Goal: Task Accomplishment & Management: Manage account settings

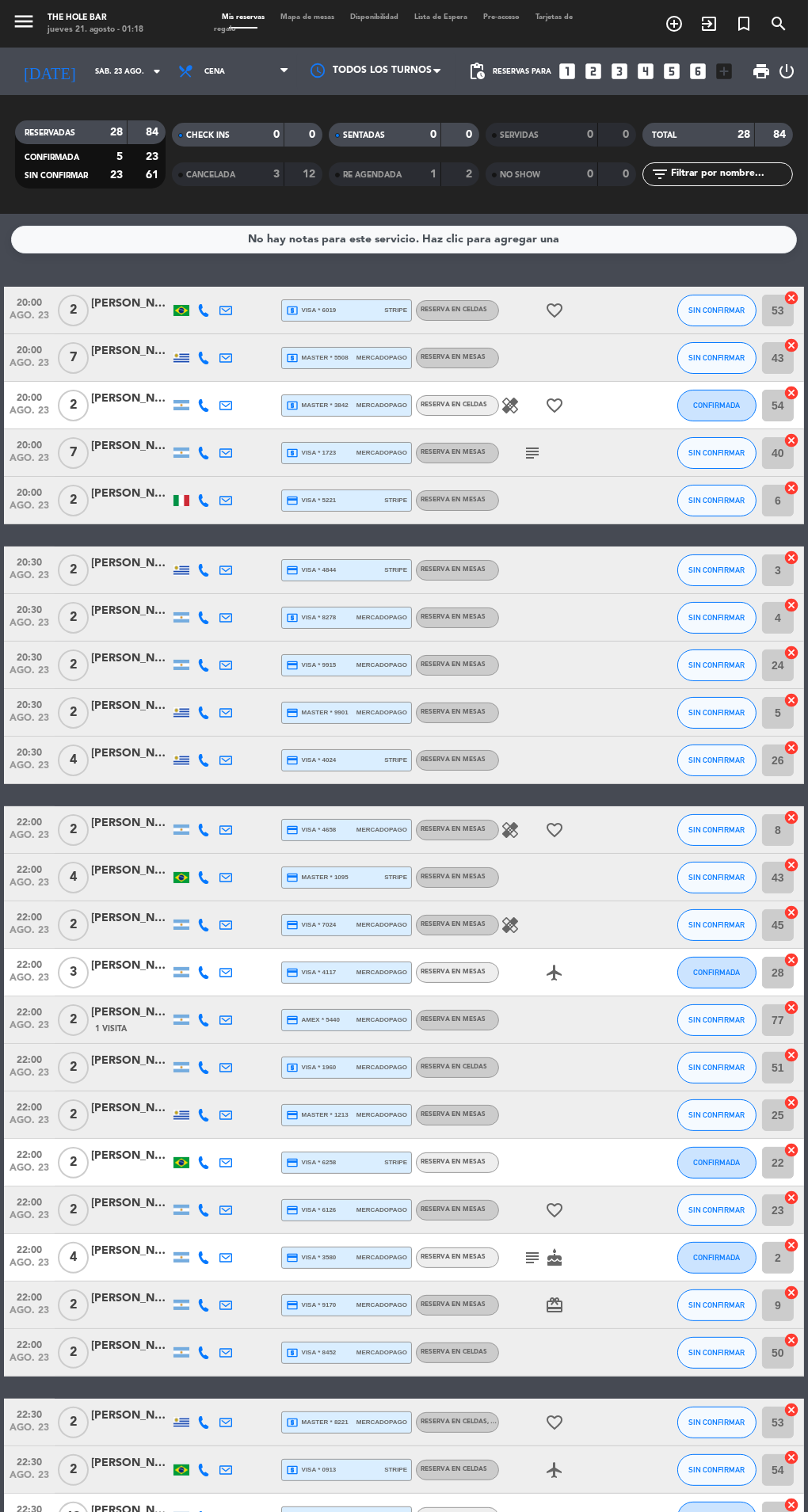
click at [107, 441] on div "[PERSON_NAME]" at bounding box center [131, 447] width 80 height 19
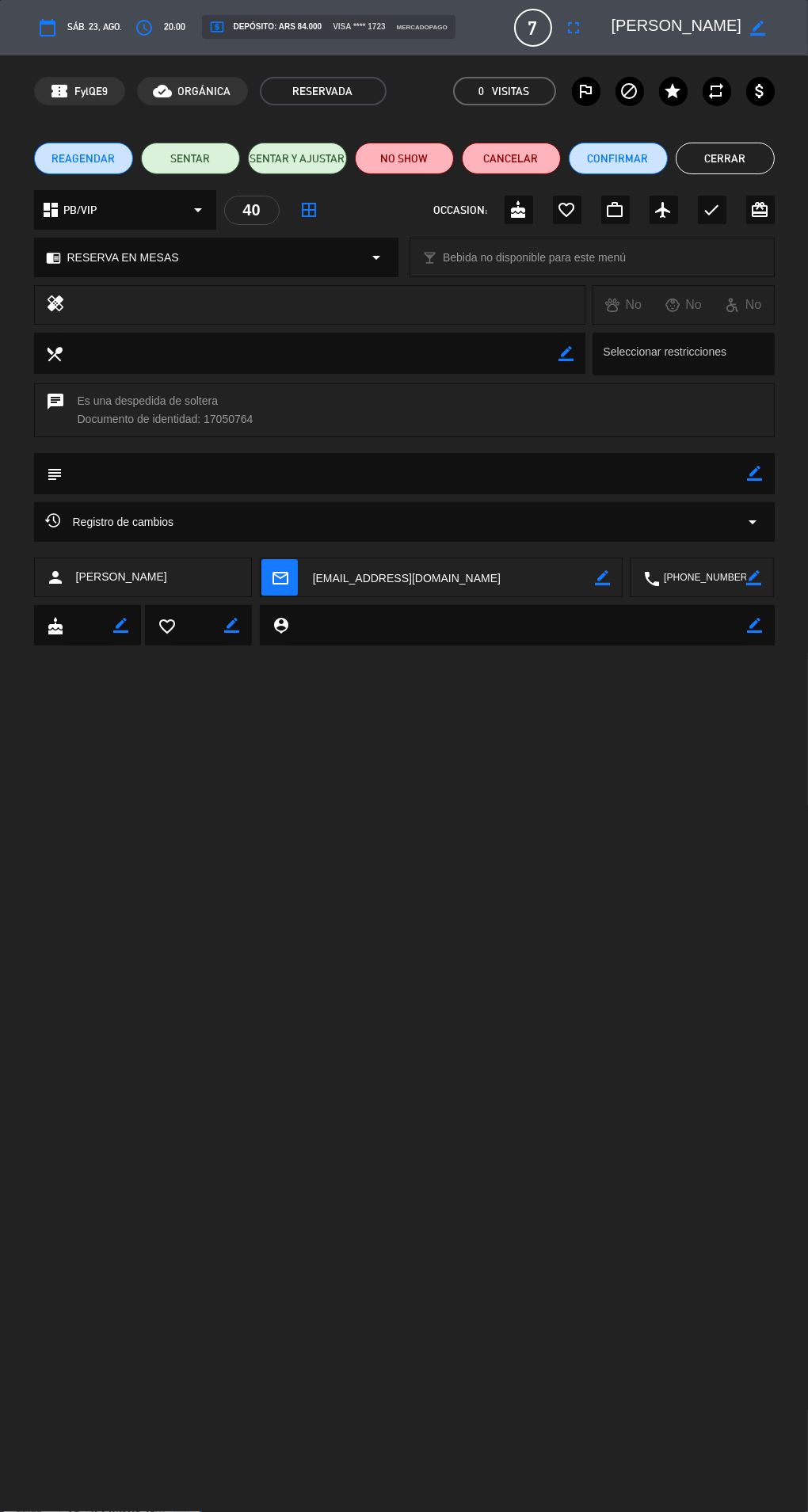
click at [185, 24] on div "calendar_today sáb. 23, ago. access_time 20:00 local_atm Depósito: ARS 84.000 v…" at bounding box center [404, 27] width 740 height 38
click at [153, 20] on icon "access_time" at bounding box center [145, 28] width 19 height 19
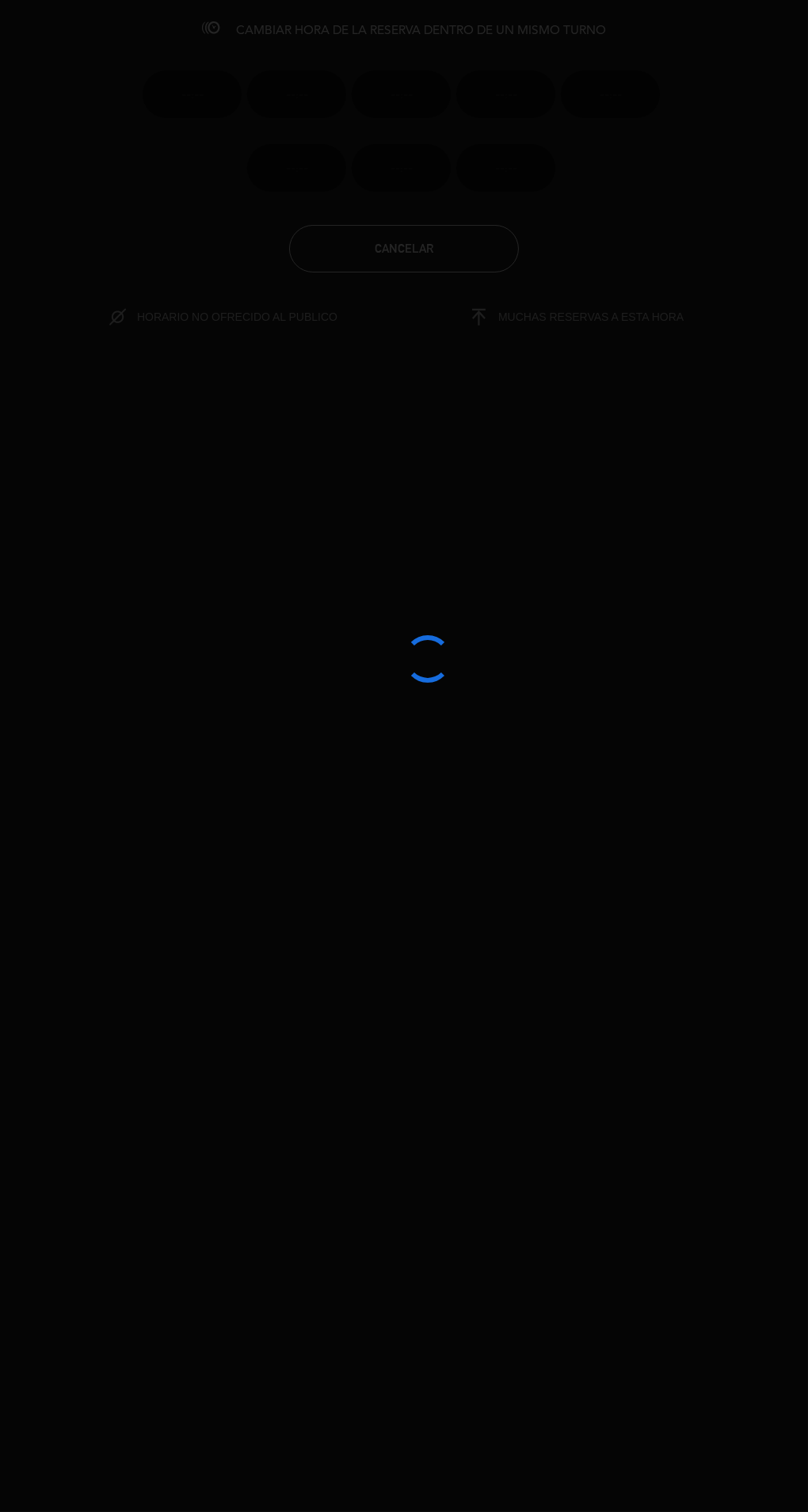
click at [176, 44] on div "--:-- --:-- --:-- --:-- --:-- --:-- --:-- --:--" at bounding box center [404, 118] width 547 height 147
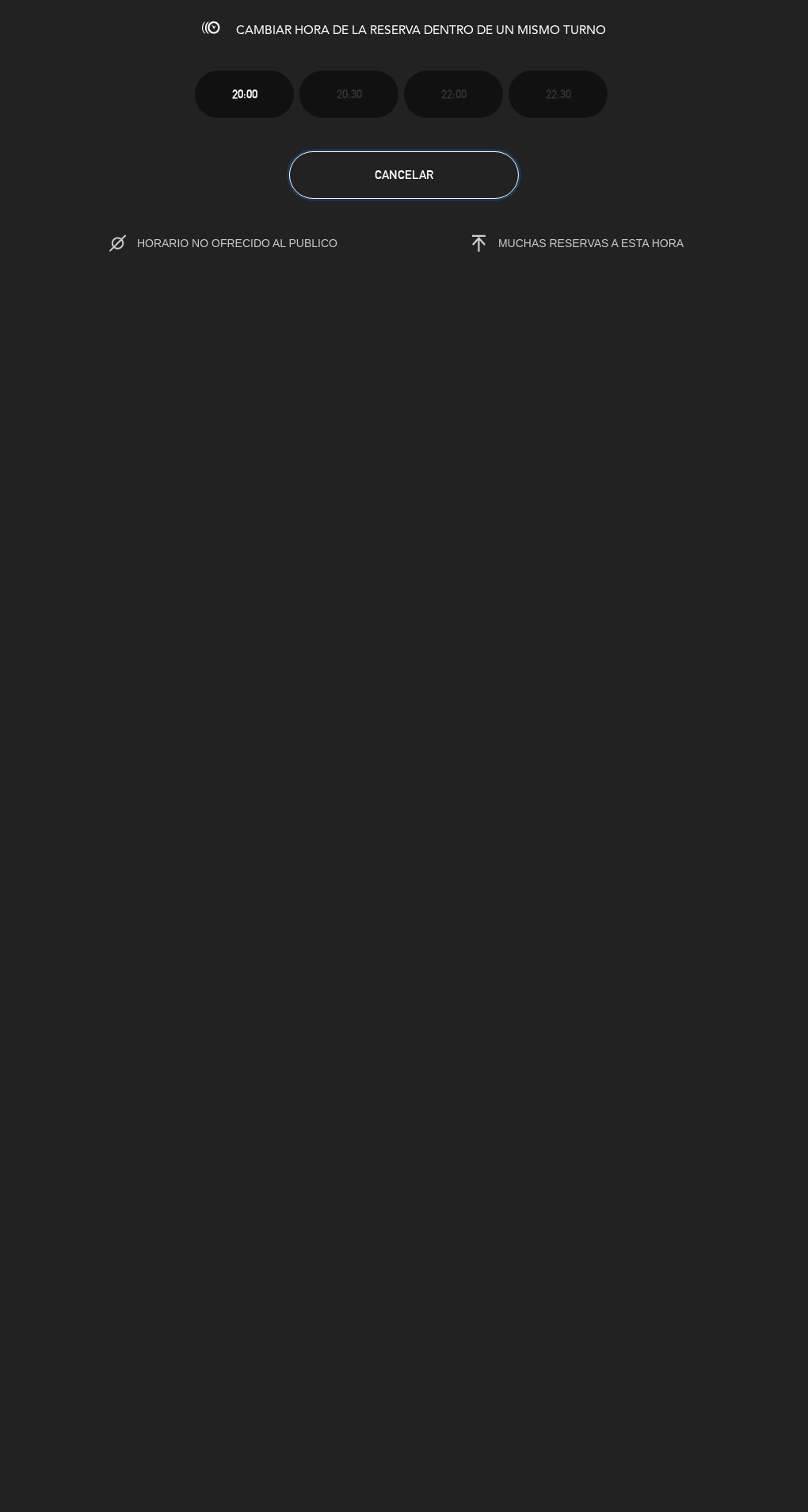
click at [364, 190] on button "Cancelar" at bounding box center [404, 175] width 229 height 47
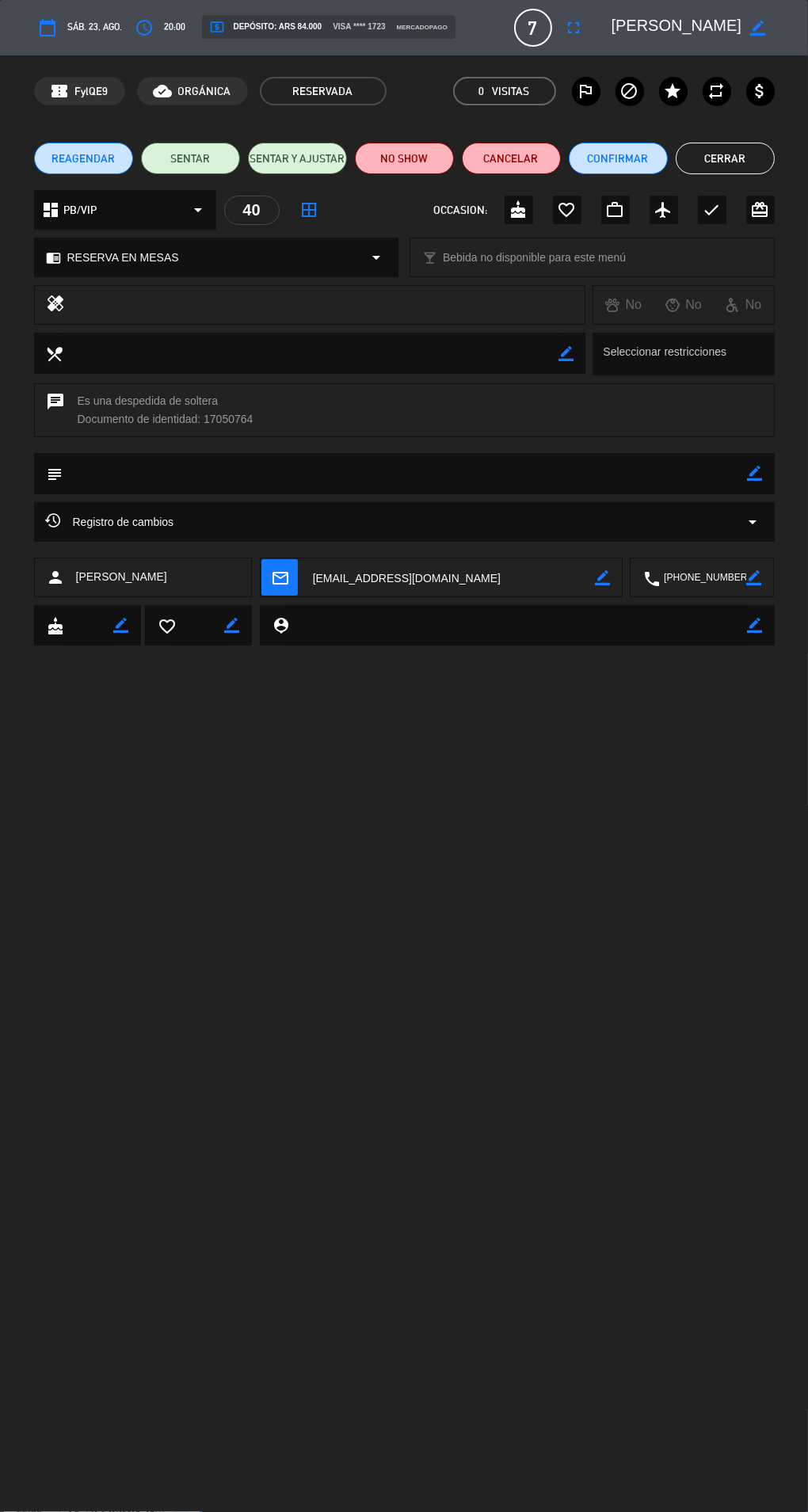
click at [91, 520] on span "Registro de cambios" at bounding box center [110, 522] width 129 height 19
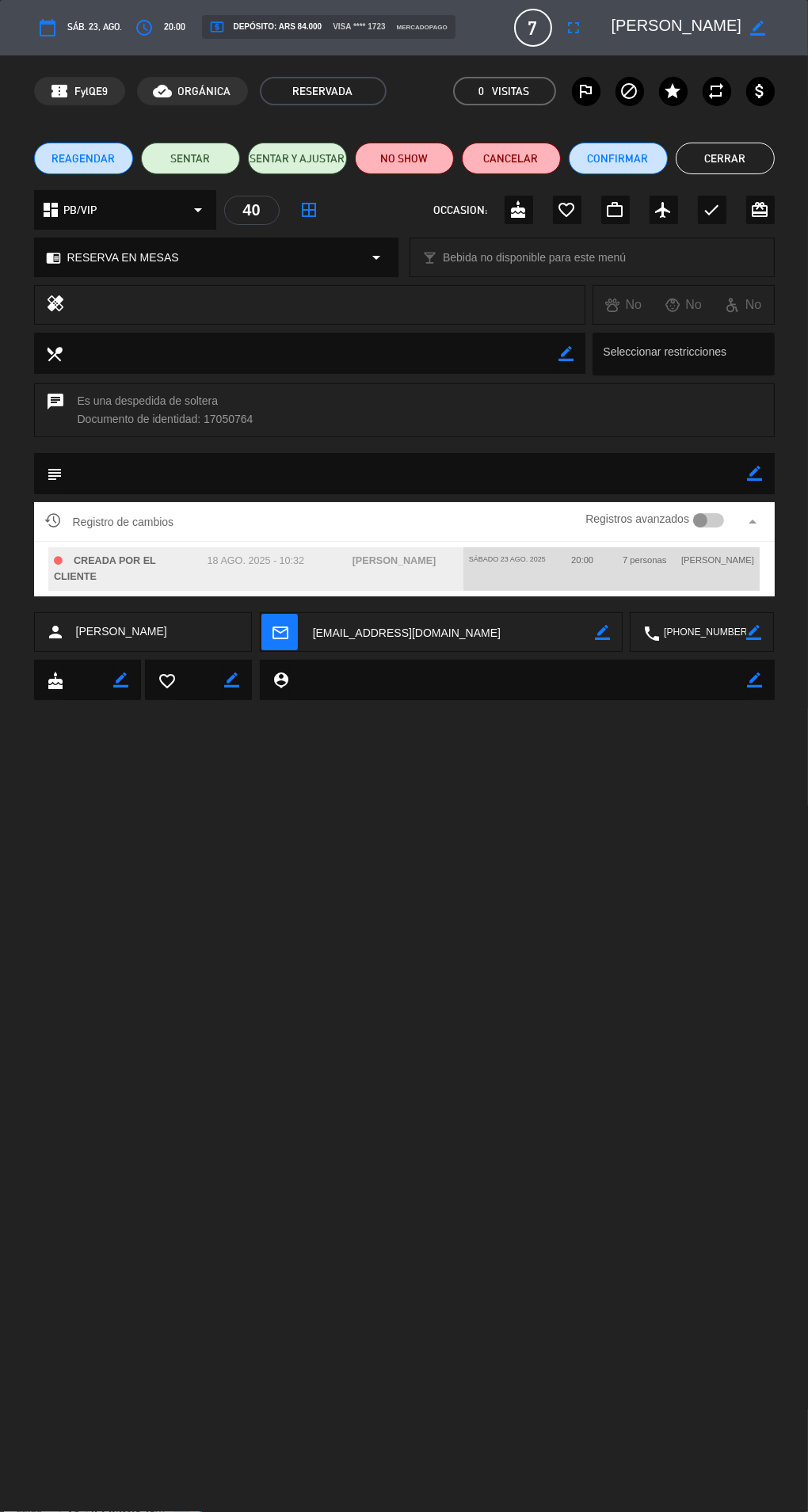
click at [657, 567] on div "7 personas" at bounding box center [645, 560] width 63 height 25
click at [708, 520] on div at bounding box center [708, 520] width 31 height 14
click at [752, 525] on icon "arrow_drop_up" at bounding box center [753, 522] width 19 height 19
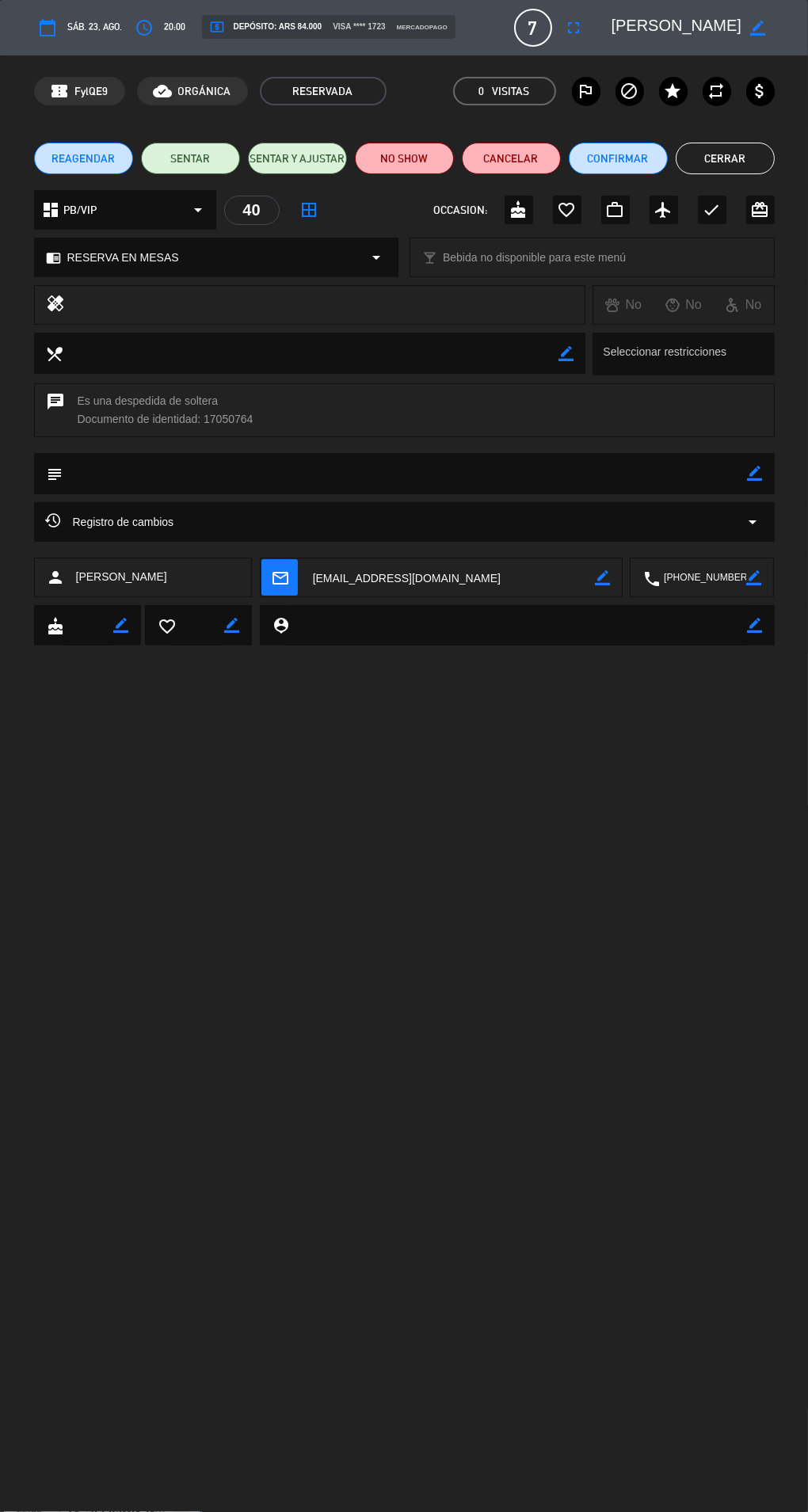
click at [737, 518] on div "Registro de cambios arrow_drop_down" at bounding box center [404, 522] width 717 height 19
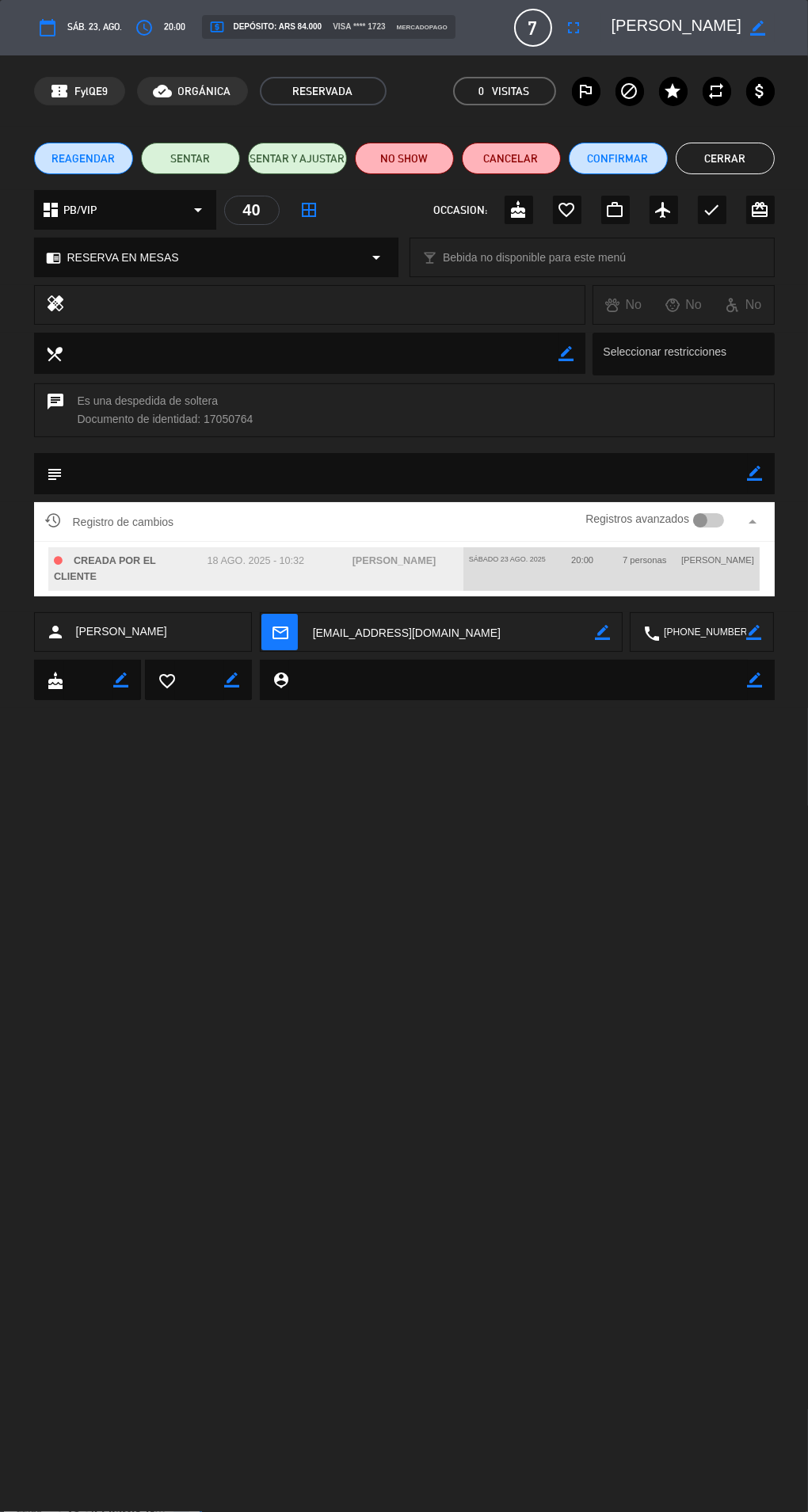
click at [753, 474] on icon "border_color" at bounding box center [756, 473] width 15 height 15
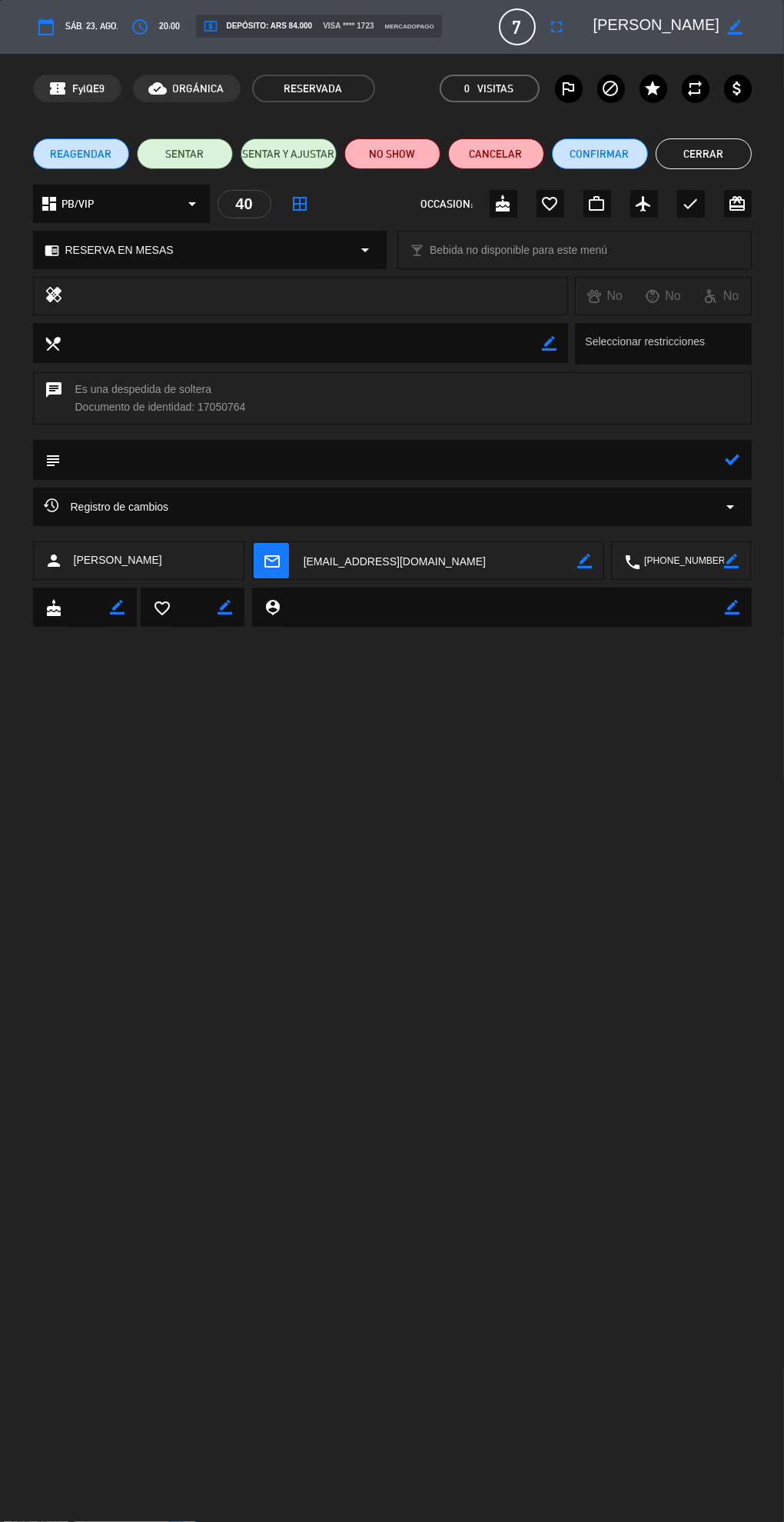
click at [724, 512] on icon "arrow_drop_down" at bounding box center [731, 507] width 18 height 18
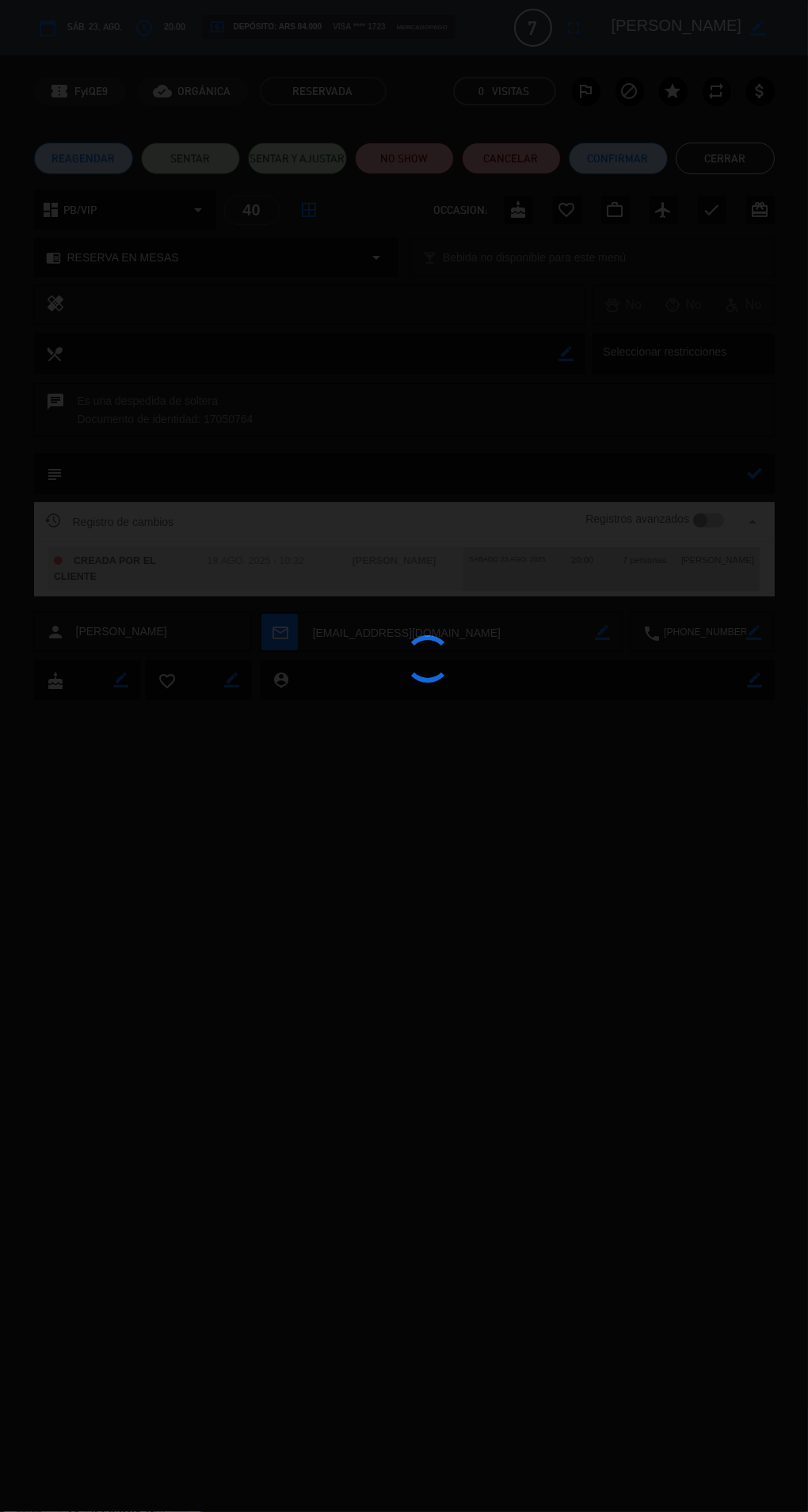
click at [642, 838] on div at bounding box center [404, 756] width 808 height 1512
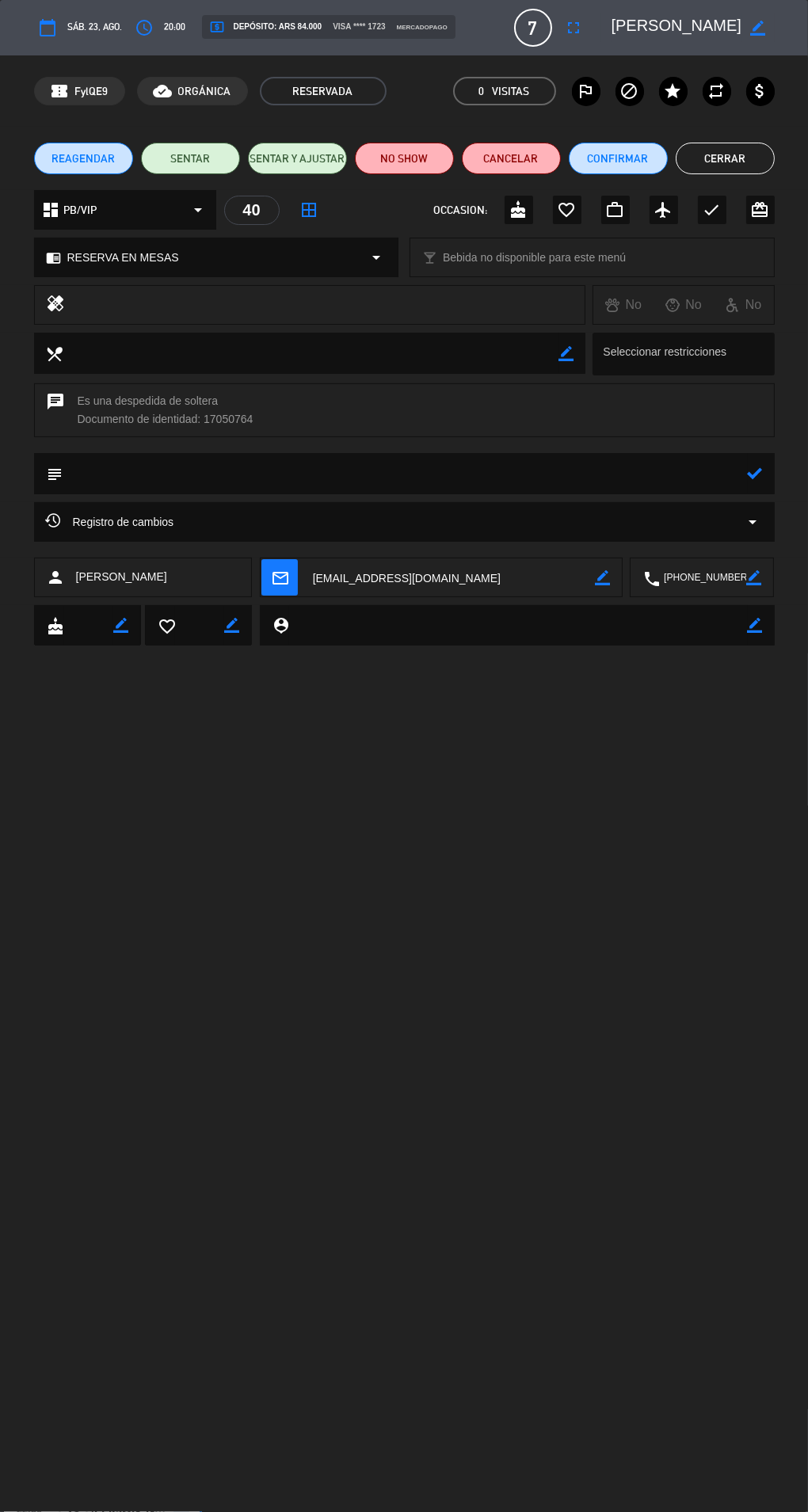
click at [73, 159] on span "REAGENDAR" at bounding box center [83, 159] width 63 height 17
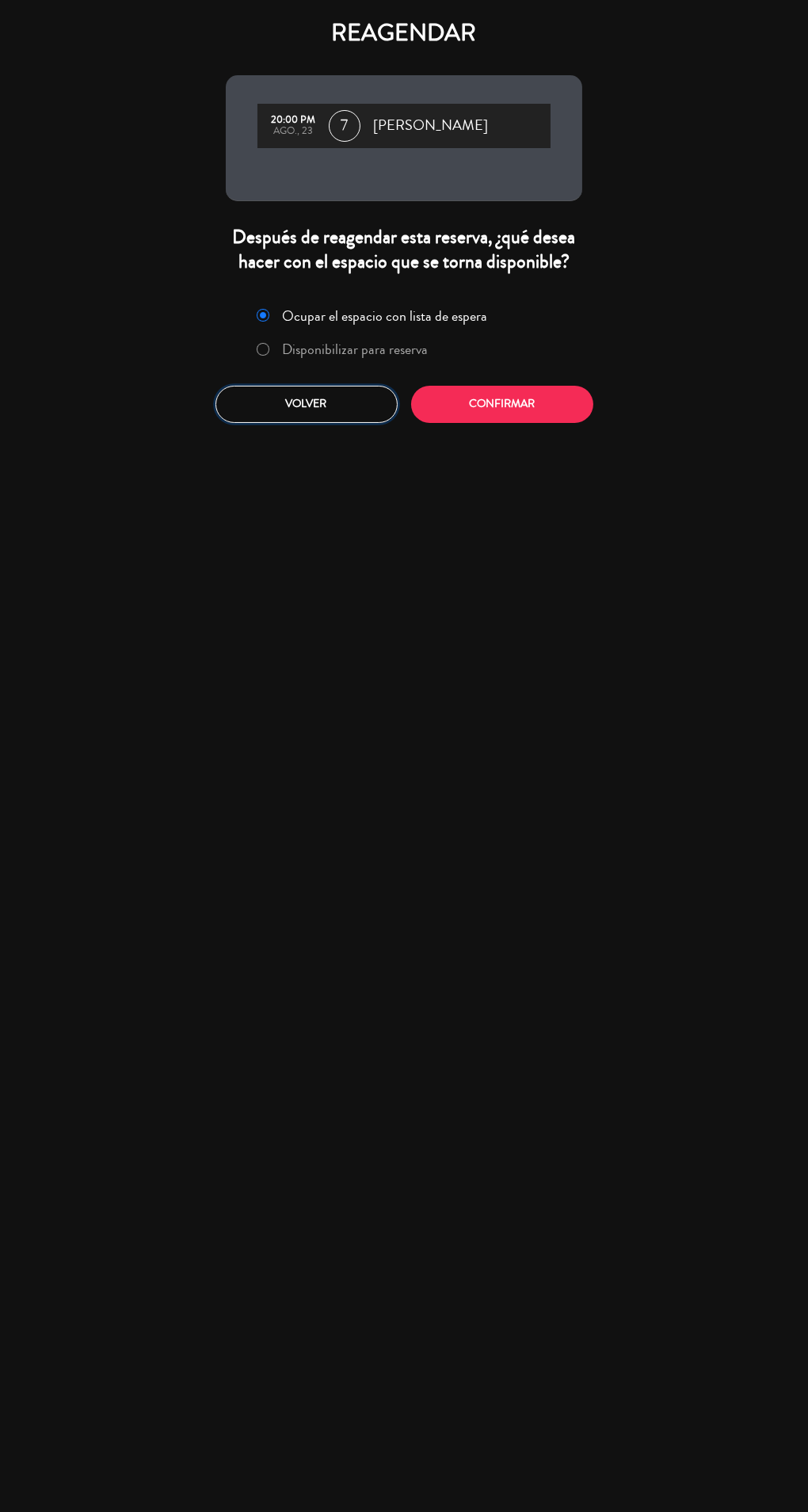
click at [304, 404] on button "Volver" at bounding box center [306, 404] width 182 height 37
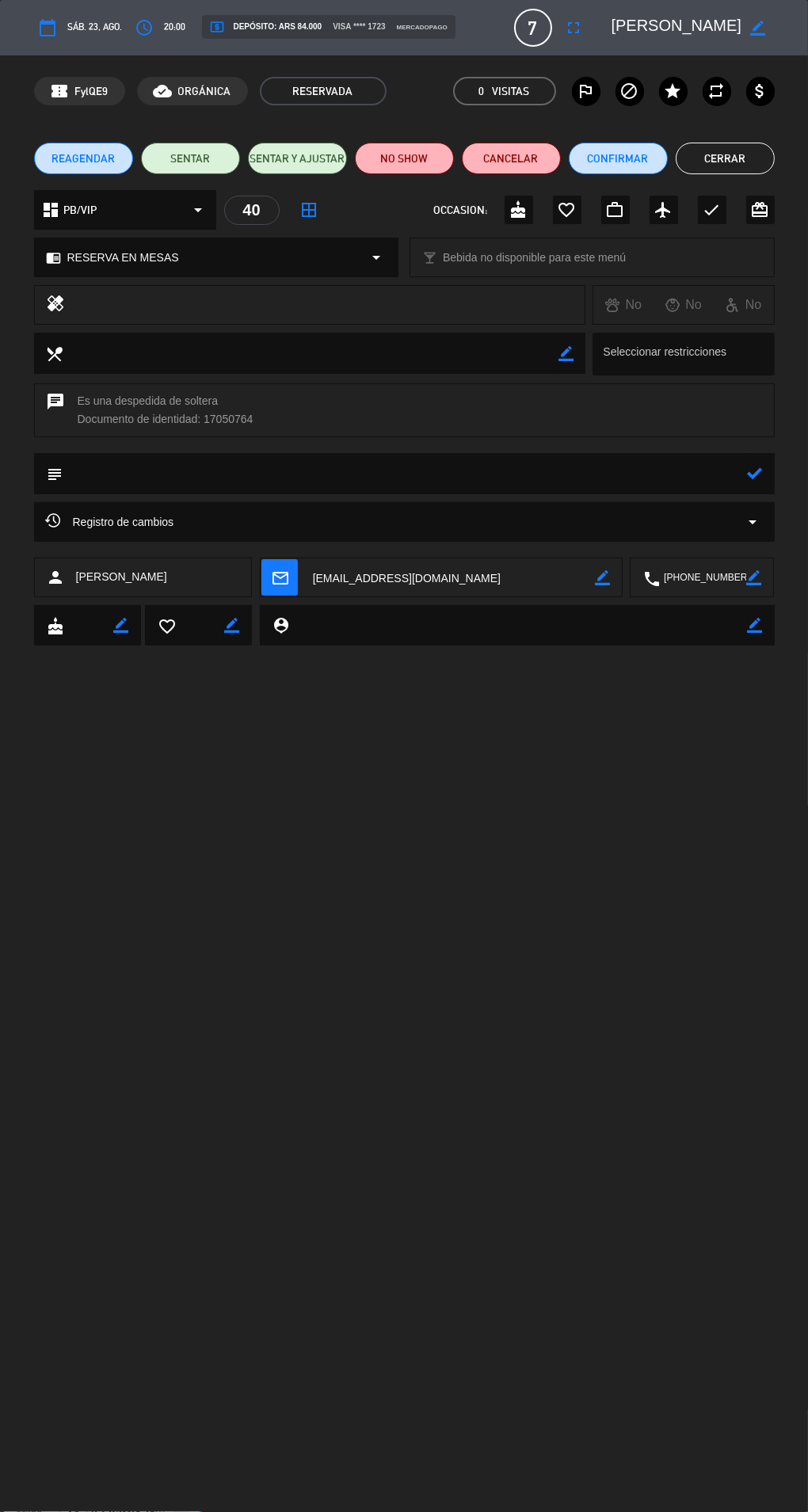
click at [80, 151] on span "REAGENDAR" at bounding box center [83, 159] width 63 height 17
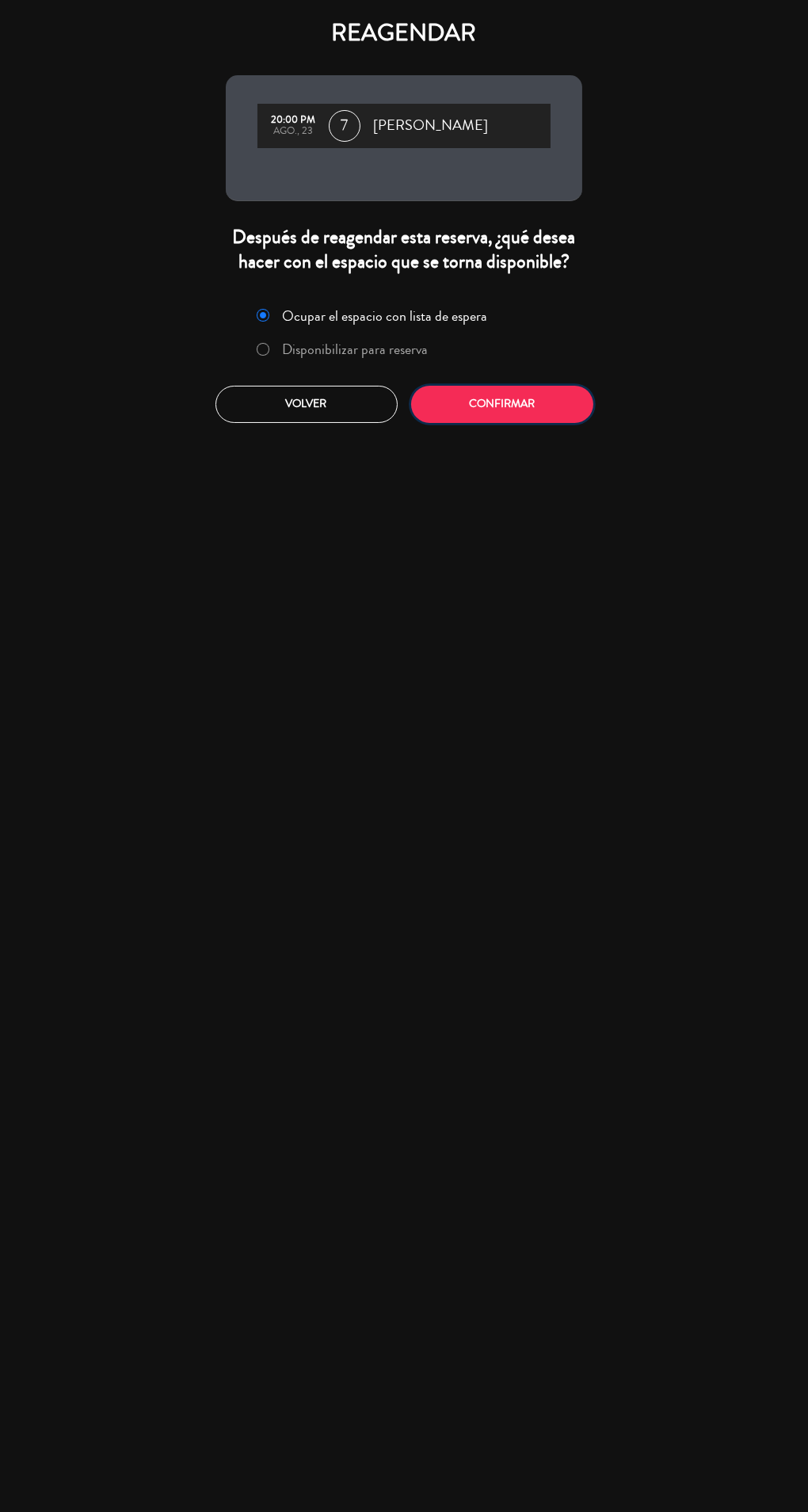
click at [566, 411] on button "Confirmar" at bounding box center [502, 404] width 182 height 37
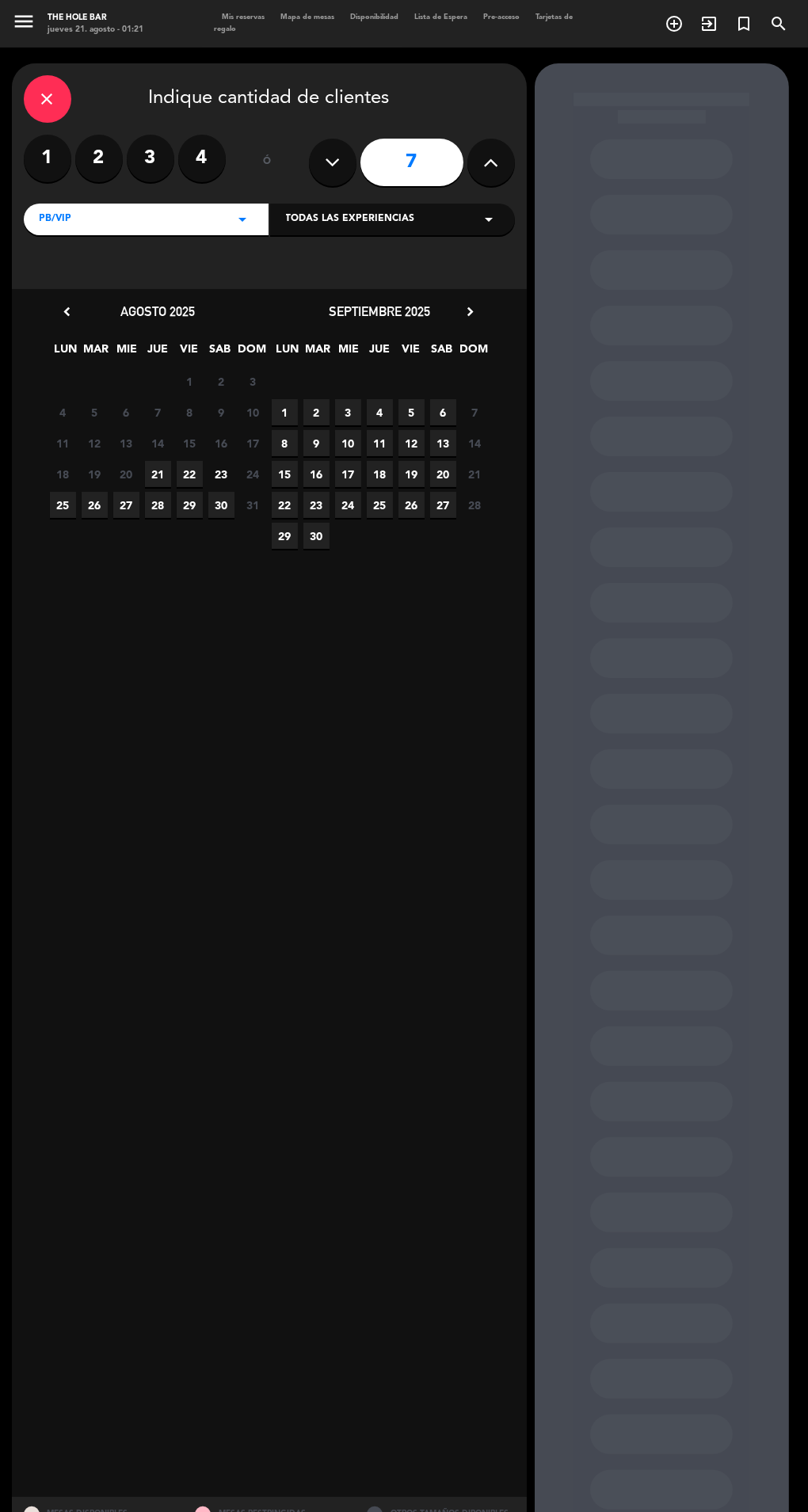
click at [217, 475] on span "23" at bounding box center [221, 474] width 26 height 26
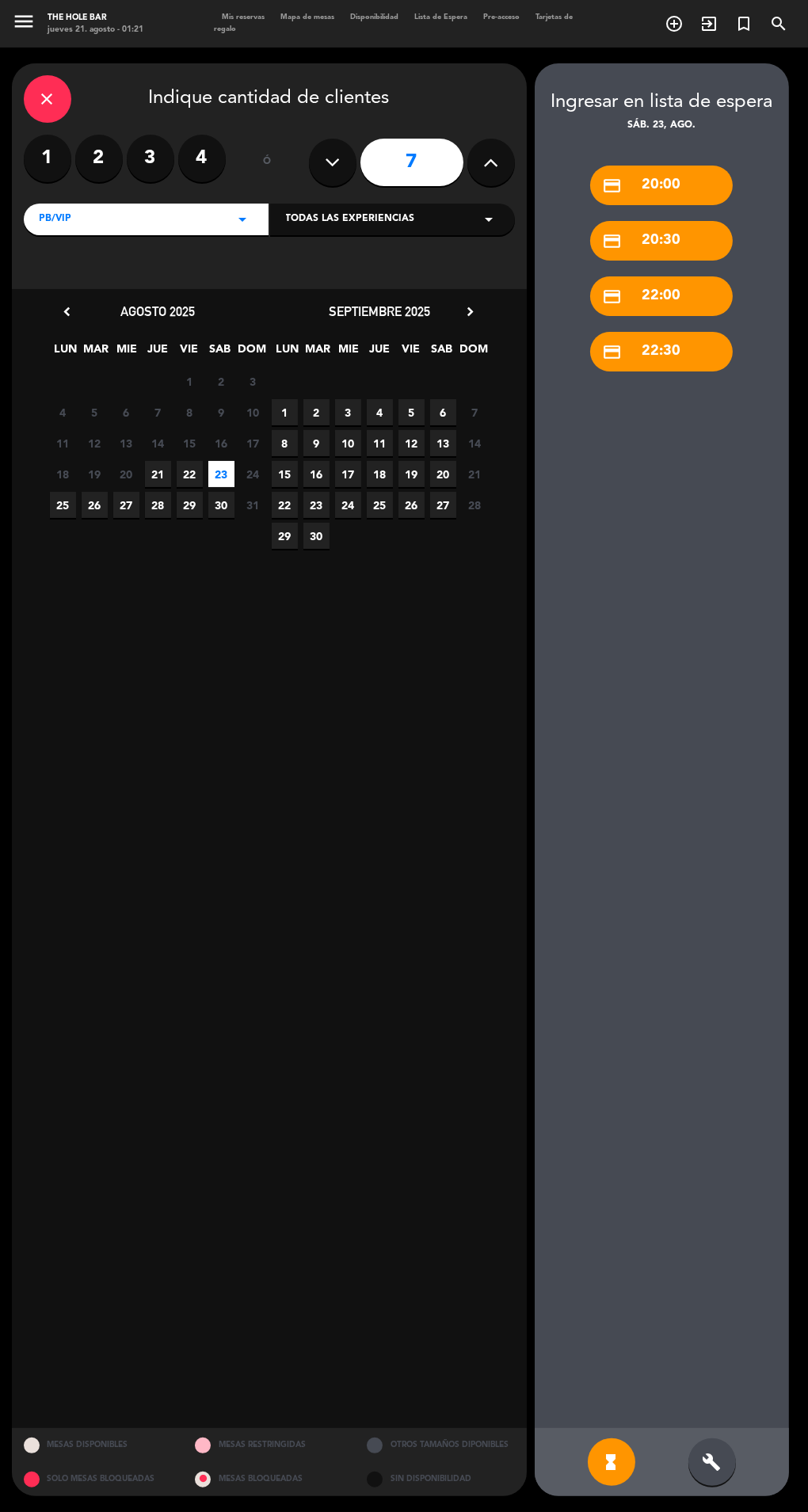
click at [719, 370] on div "credit_card 20:00 credit_card 20:30 credit_card 22:00 credit_card 22:30" at bounding box center [662, 781] width 255 height 1295
click at [695, 366] on div "credit_card 22:30" at bounding box center [661, 351] width 143 height 40
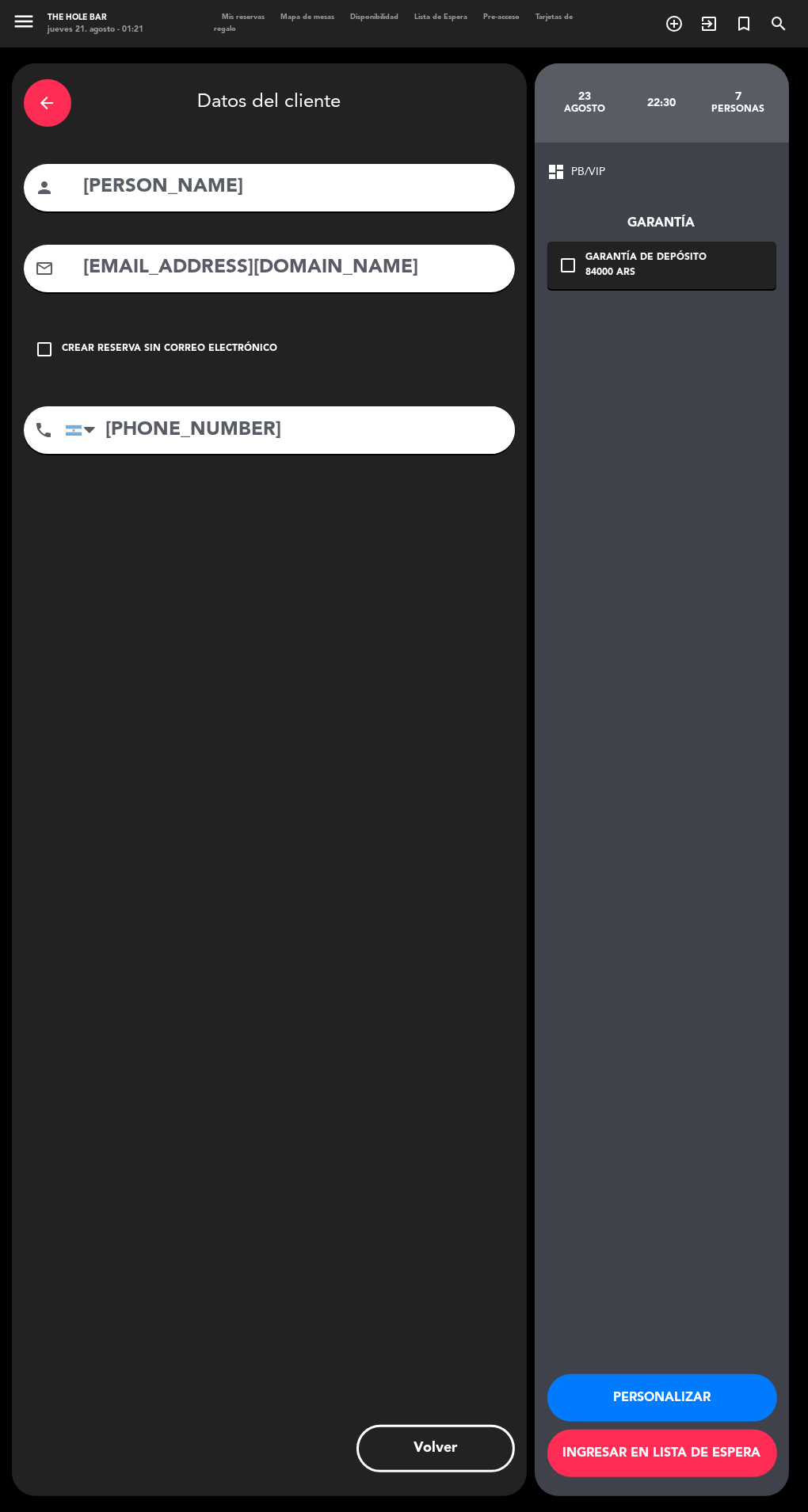
click at [69, 361] on div "check_box_outline_blank Crear reserva sin correo electrónico" at bounding box center [269, 349] width 491 height 47
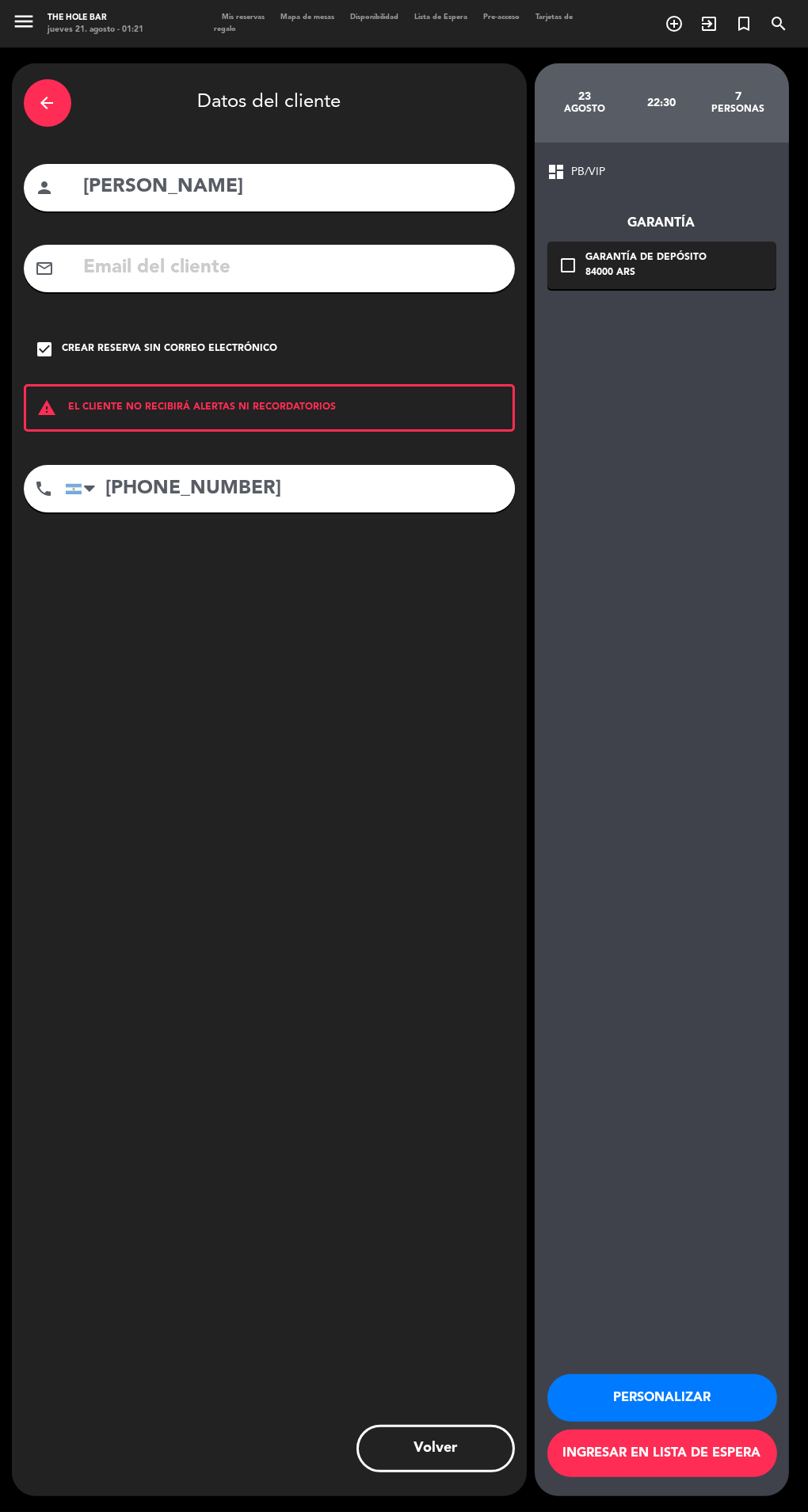
click at [39, 101] on icon "arrow_back" at bounding box center [47, 102] width 19 height 19
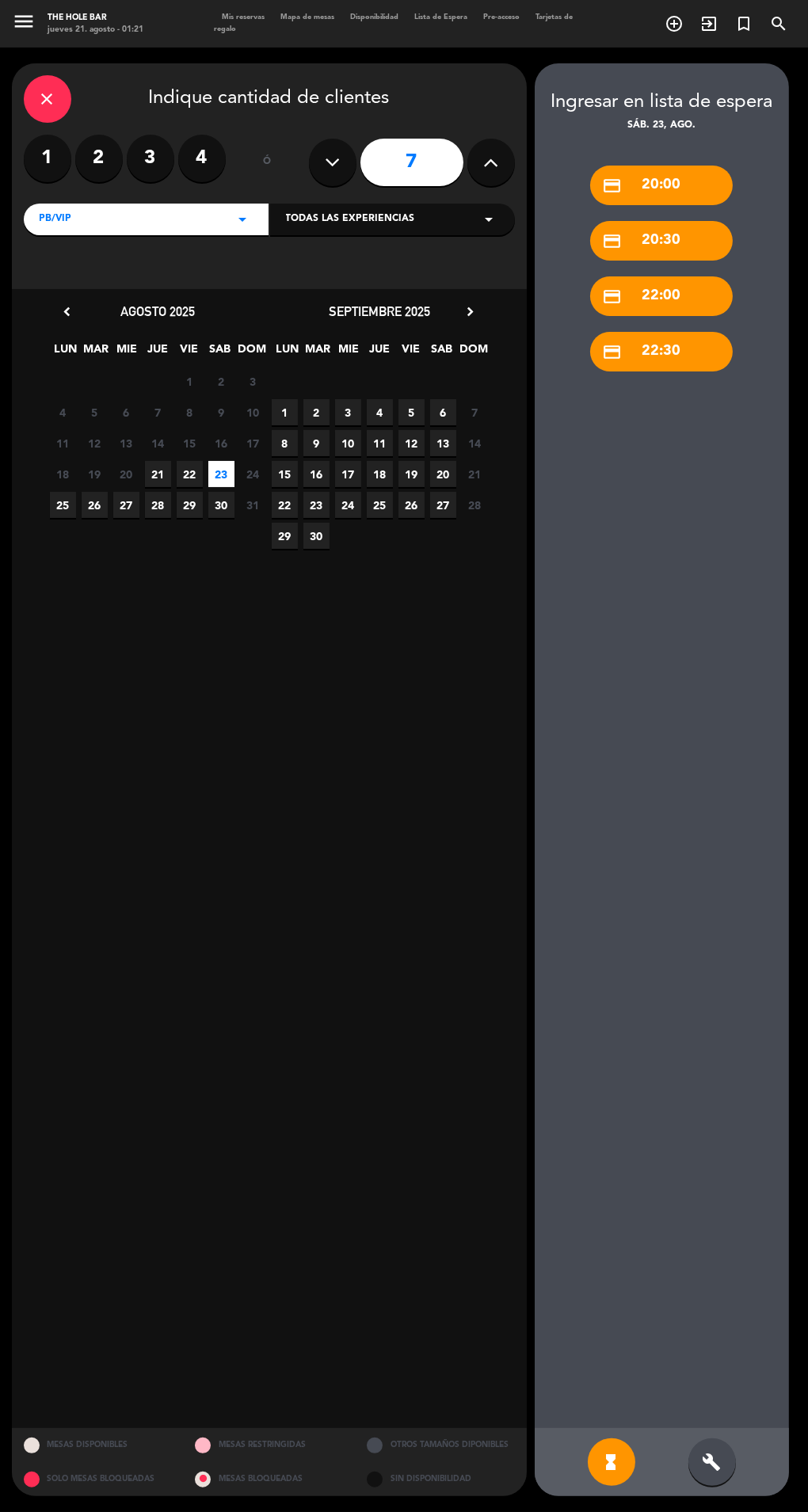
click at [711, 1471] on icon "build" at bounding box center [712, 1462] width 19 height 19
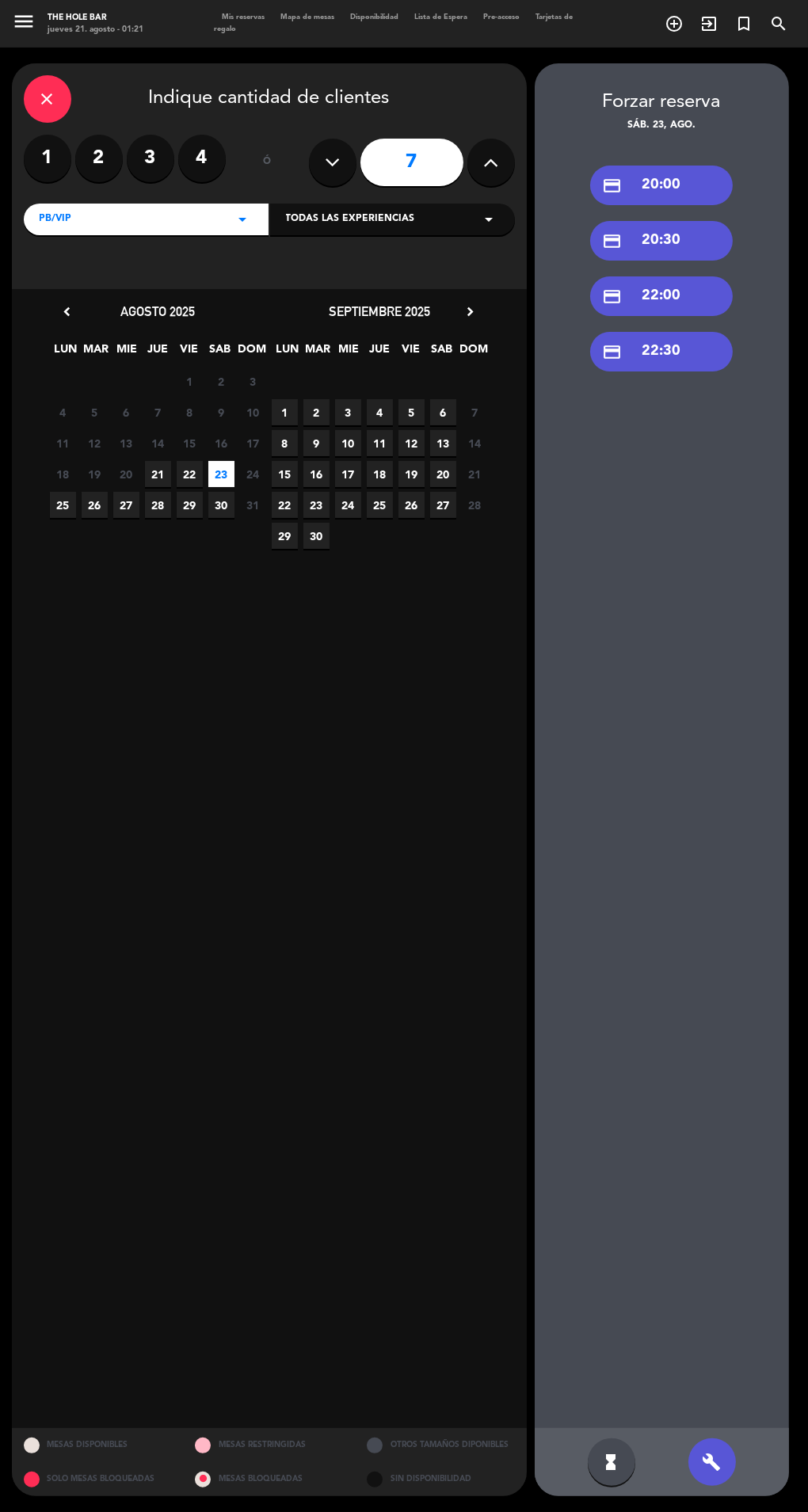
click at [679, 362] on div "credit_card 22:30" at bounding box center [661, 351] width 143 height 40
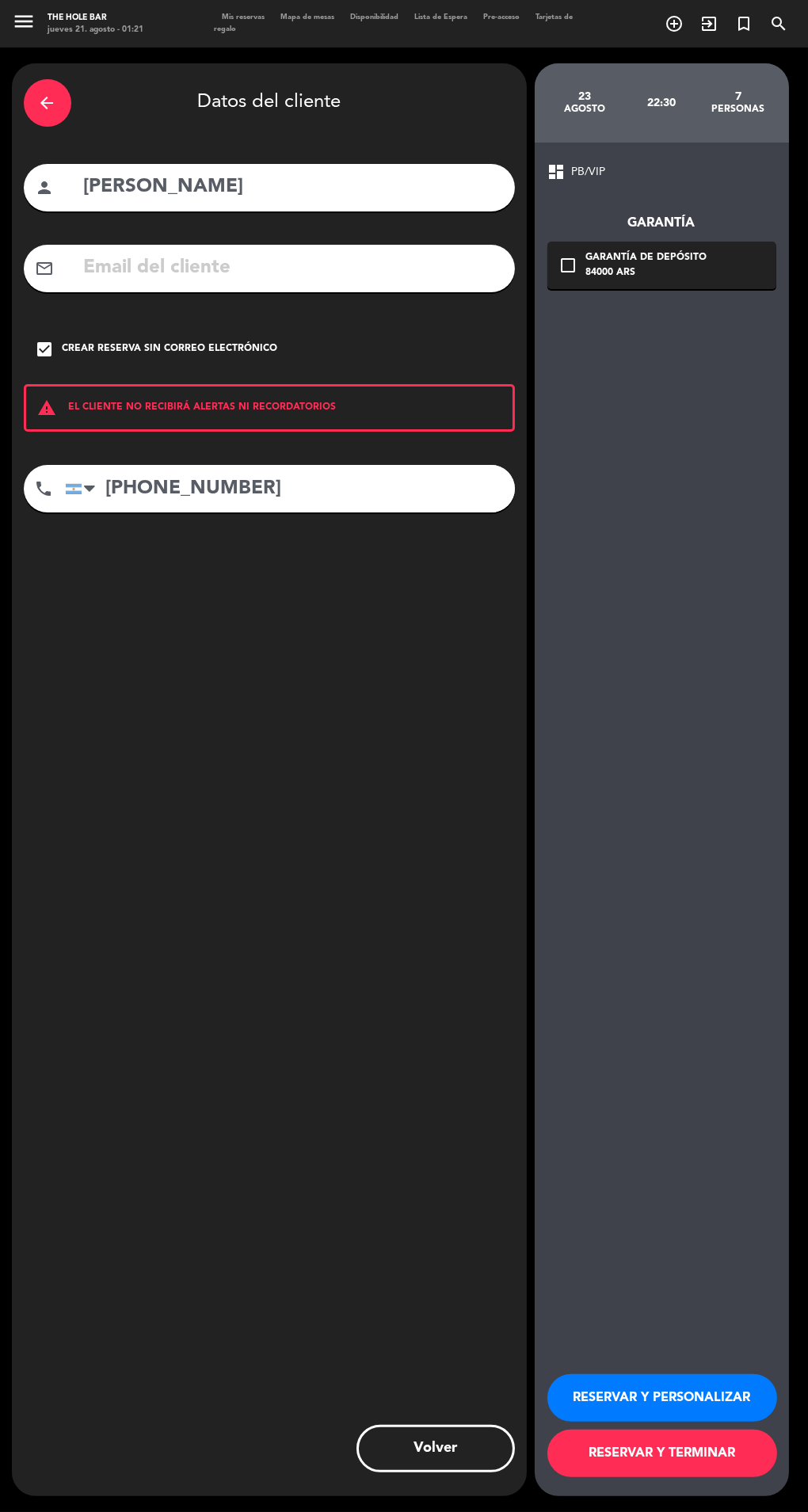
click at [701, 1477] on button "RESERVAR Y TERMINAR" at bounding box center [662, 1454] width 229 height 47
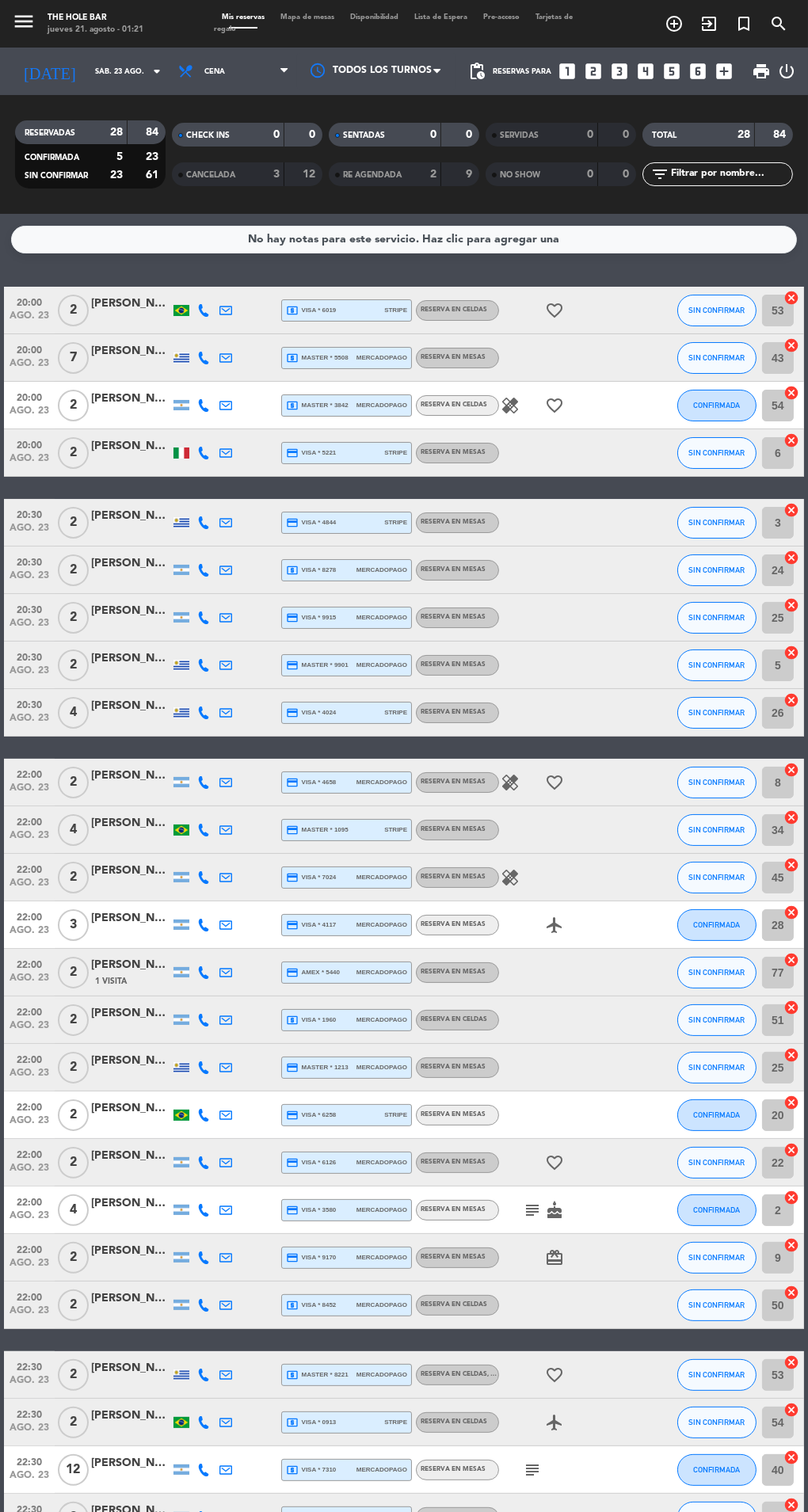
scroll to position [140, 0]
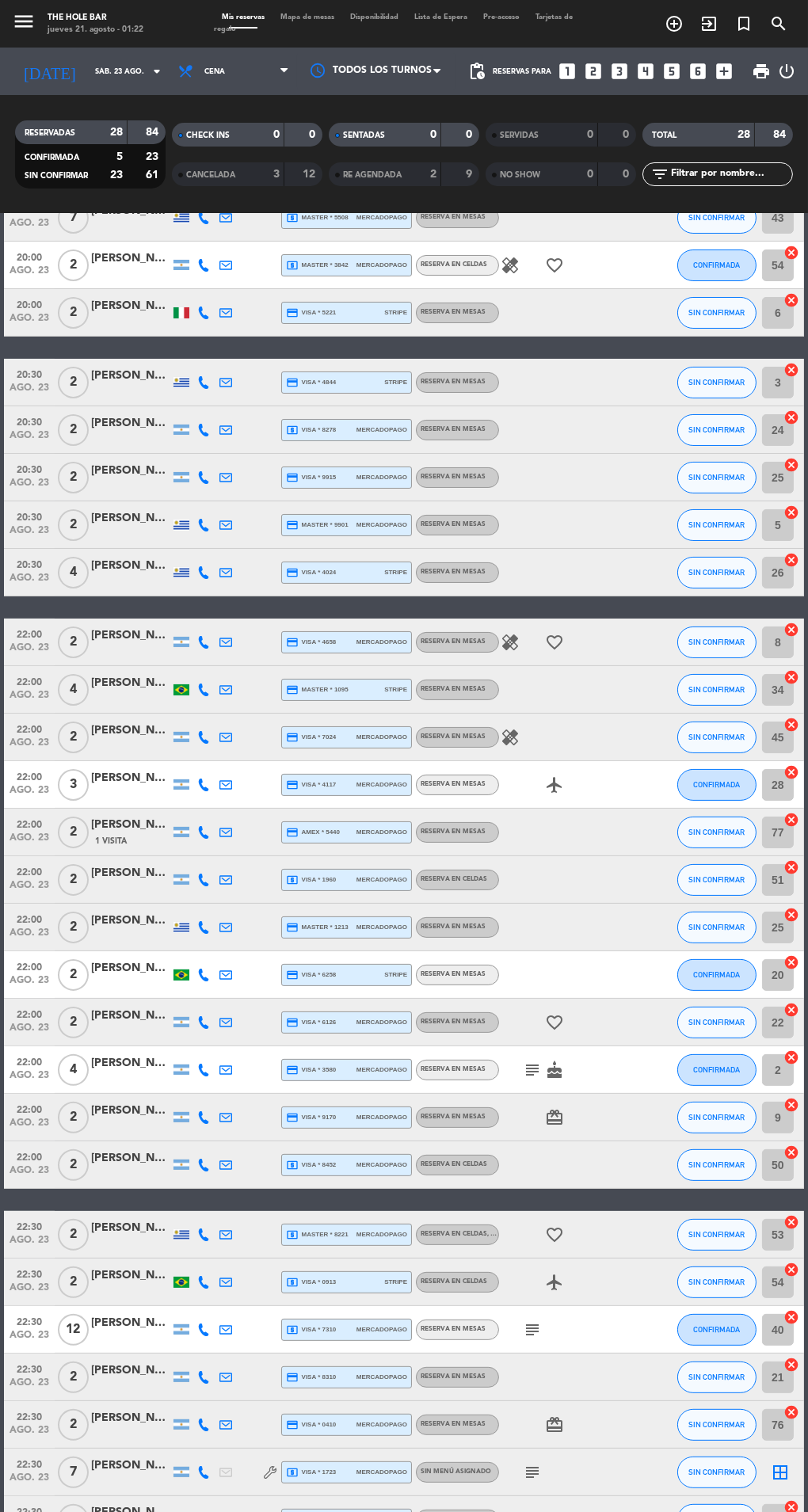
click at [365, 1476] on div "local_atm visa * 1723 mercadopago" at bounding box center [346, 1472] width 121 height 20
